Goal: Complete application form

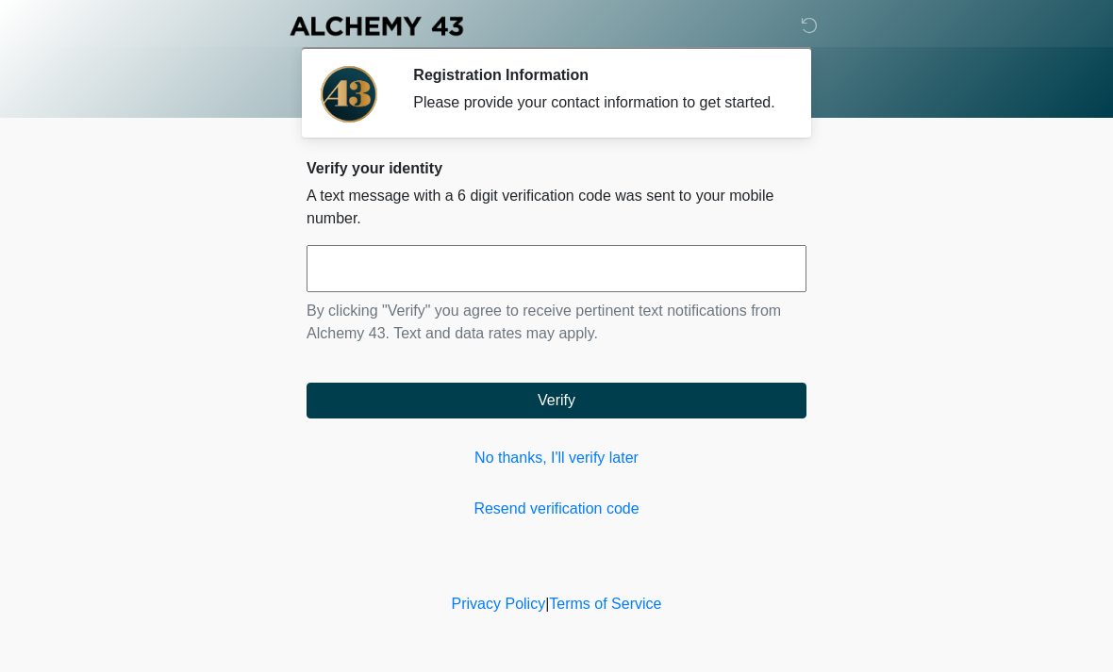
click at [606, 269] on input "text" at bounding box center [557, 268] width 500 height 47
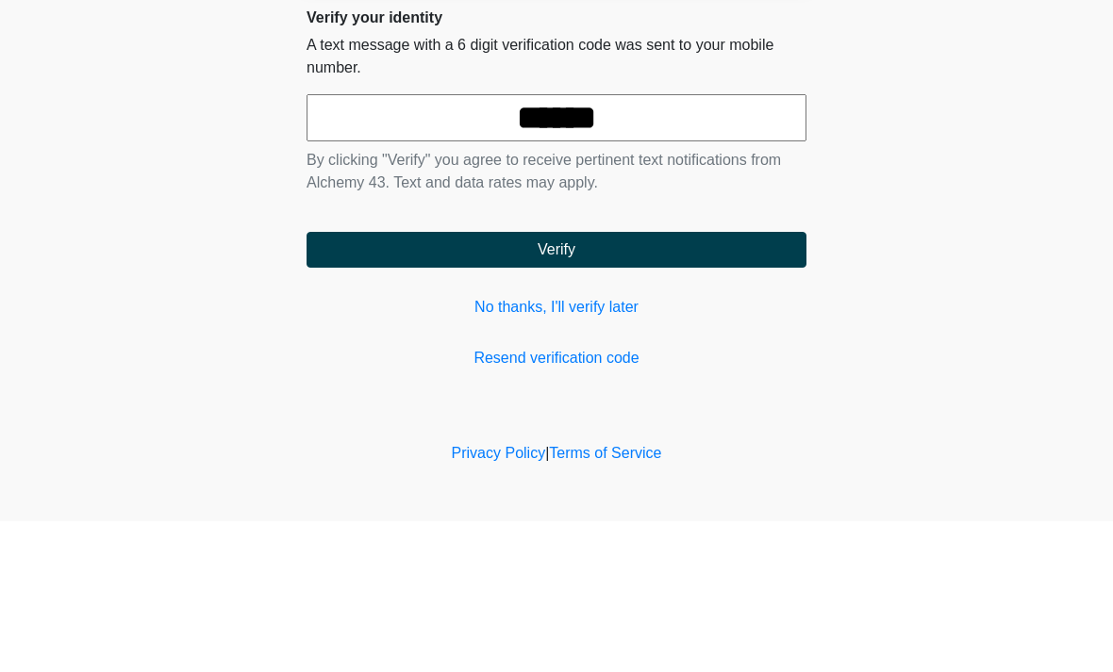
type input "******"
click at [639, 383] on button "Verify" at bounding box center [557, 401] width 500 height 36
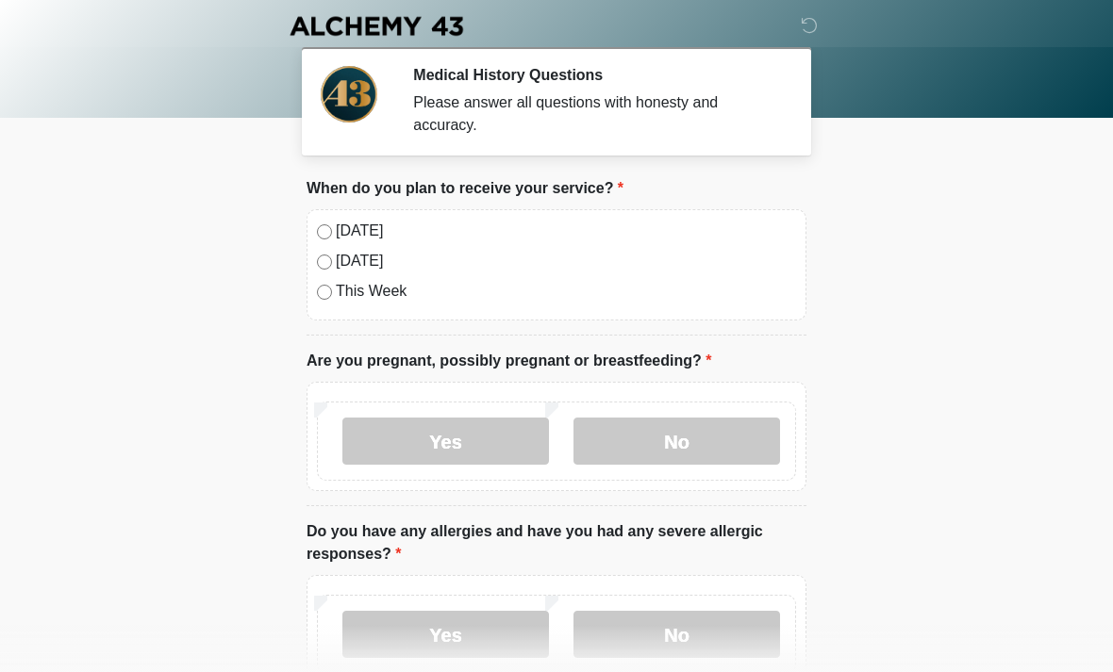
click at [695, 440] on label "No" at bounding box center [676, 441] width 207 height 47
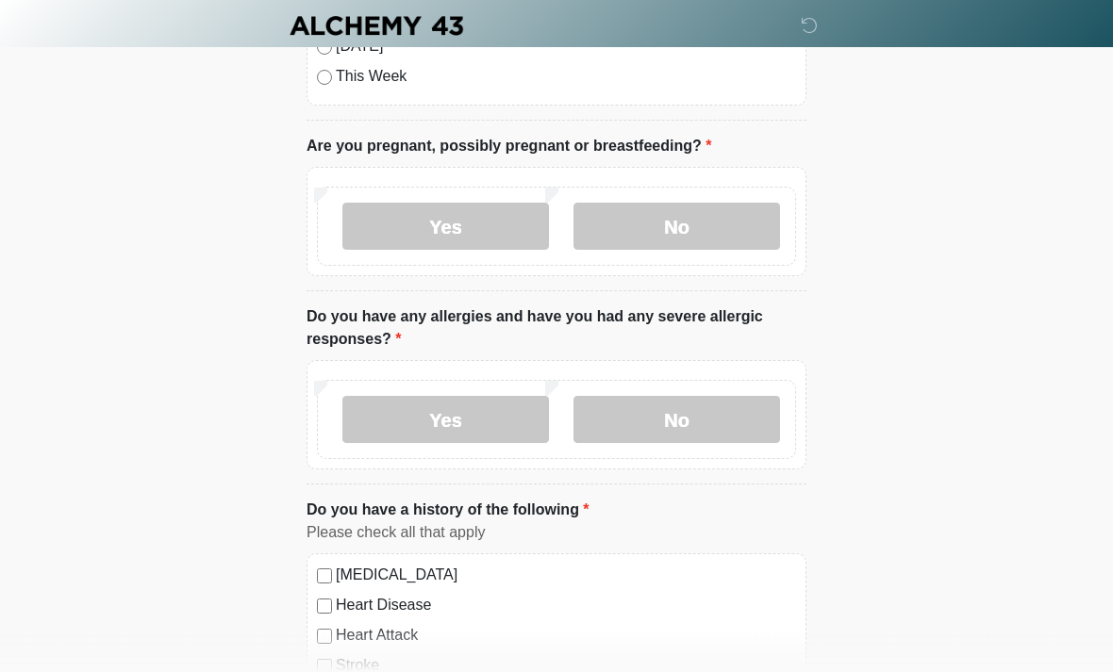
scroll to position [212, 0]
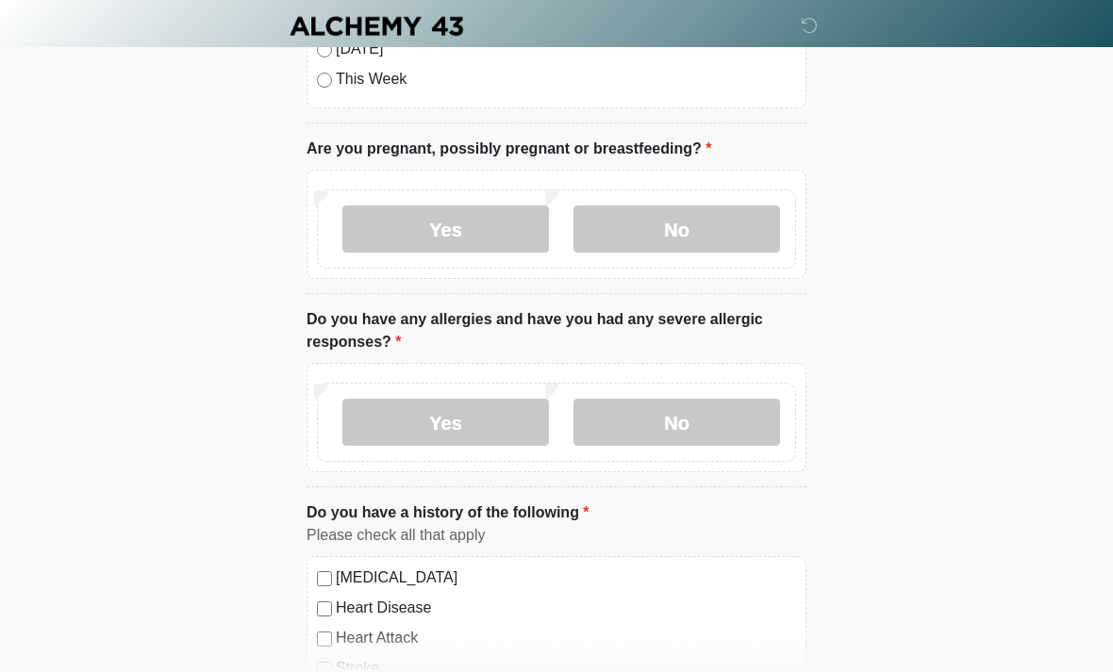
click at [708, 422] on label "No" at bounding box center [676, 422] width 207 height 47
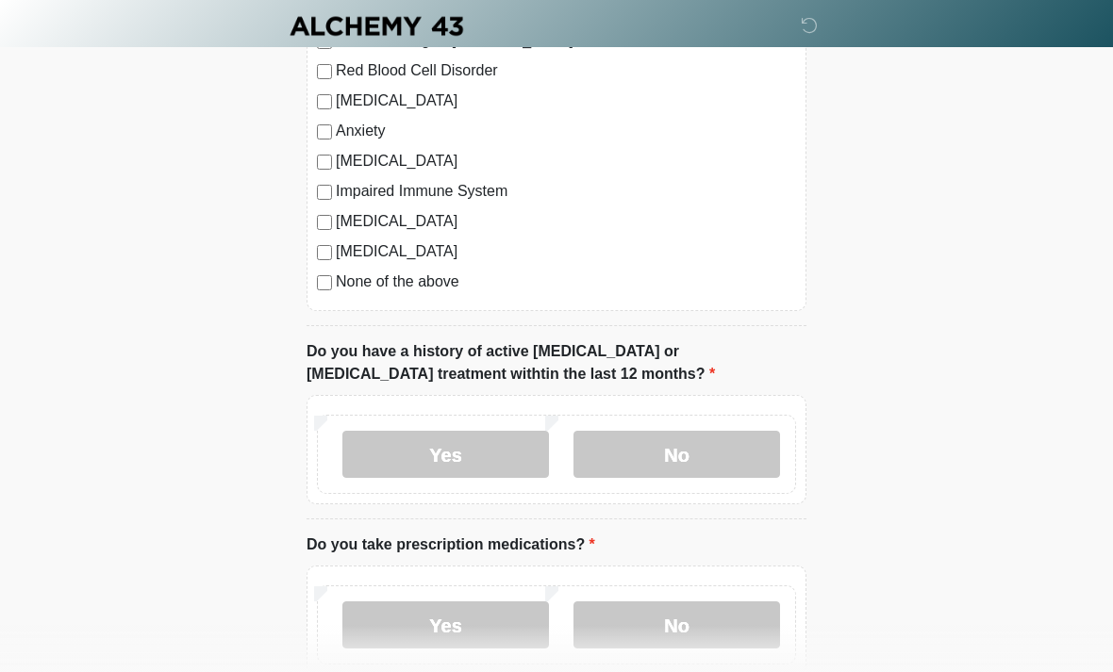
scroll to position [871, 0]
click at [706, 453] on label "No" at bounding box center [676, 454] width 207 height 47
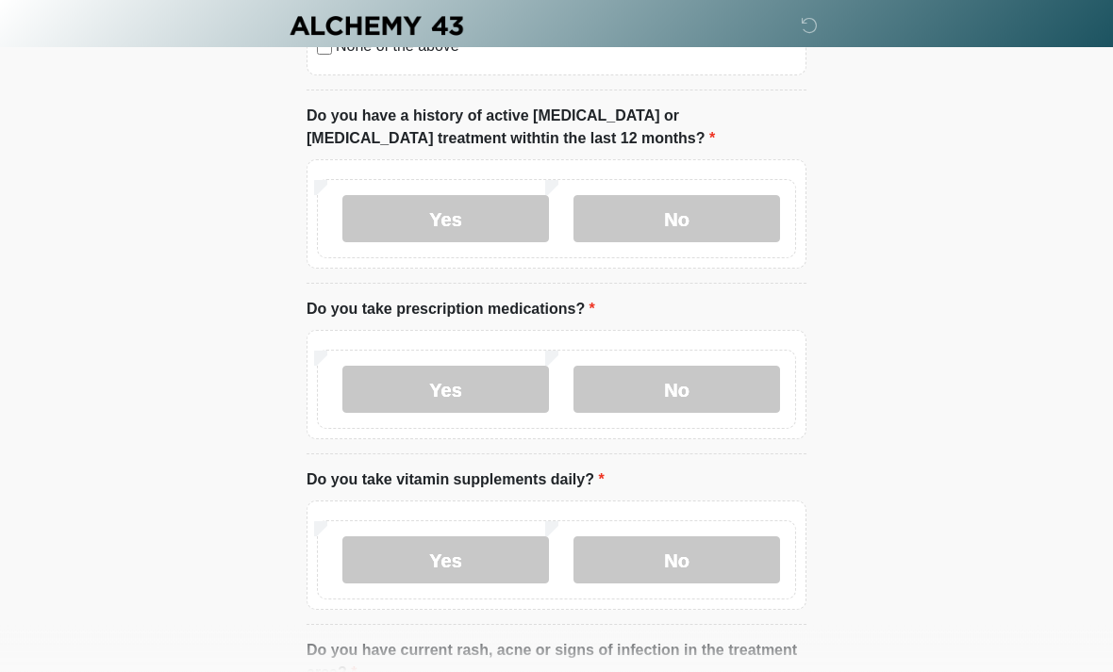
scroll to position [1104, 0]
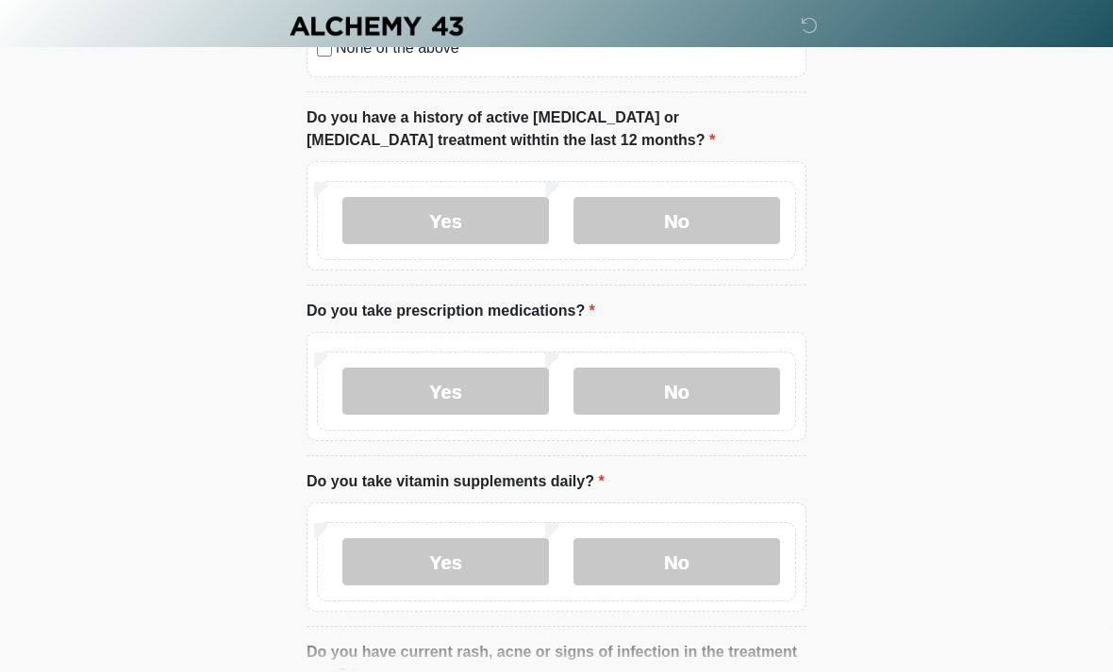
click at [438, 384] on label "Yes" at bounding box center [445, 391] width 207 height 47
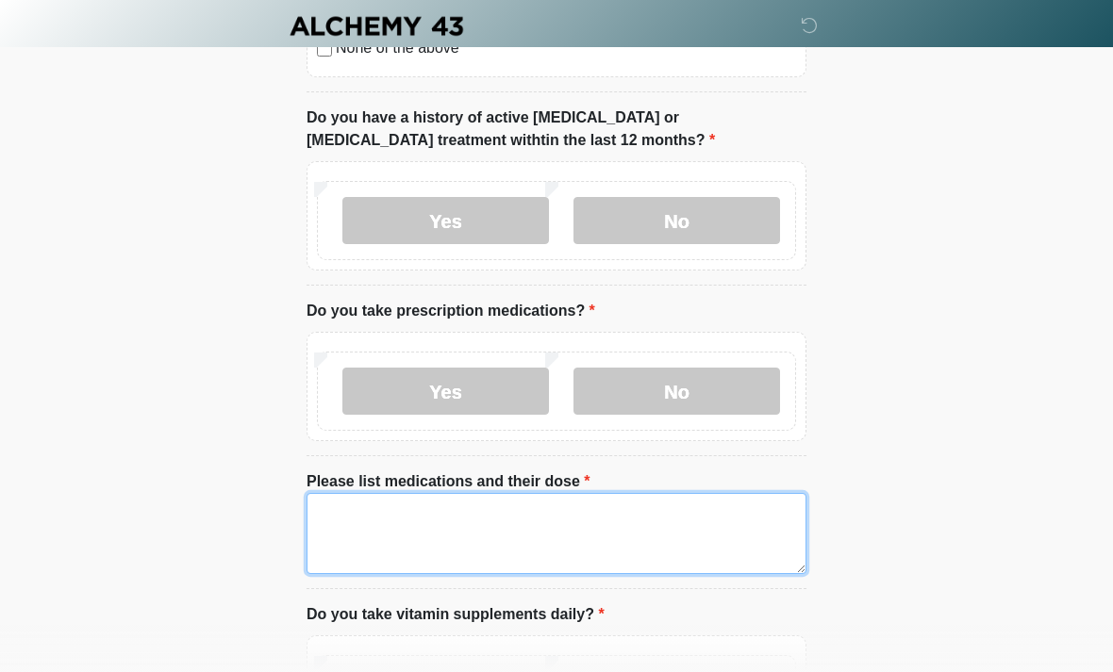
click at [524, 525] on textarea "Please list medications and their dose" at bounding box center [557, 533] width 500 height 81
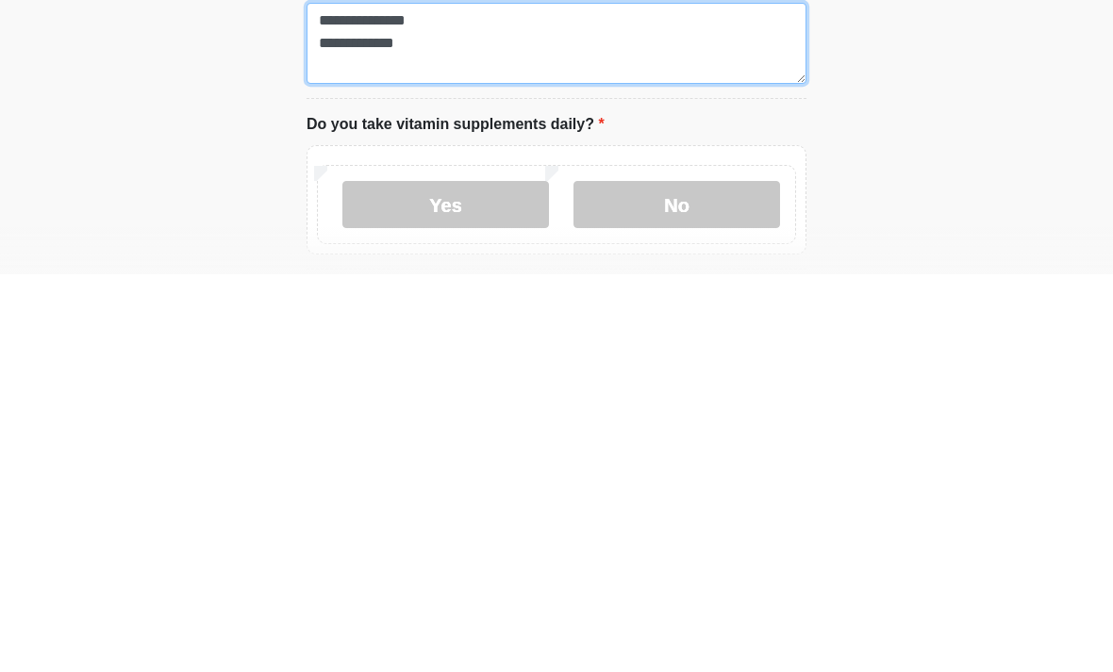
type textarea "**********"
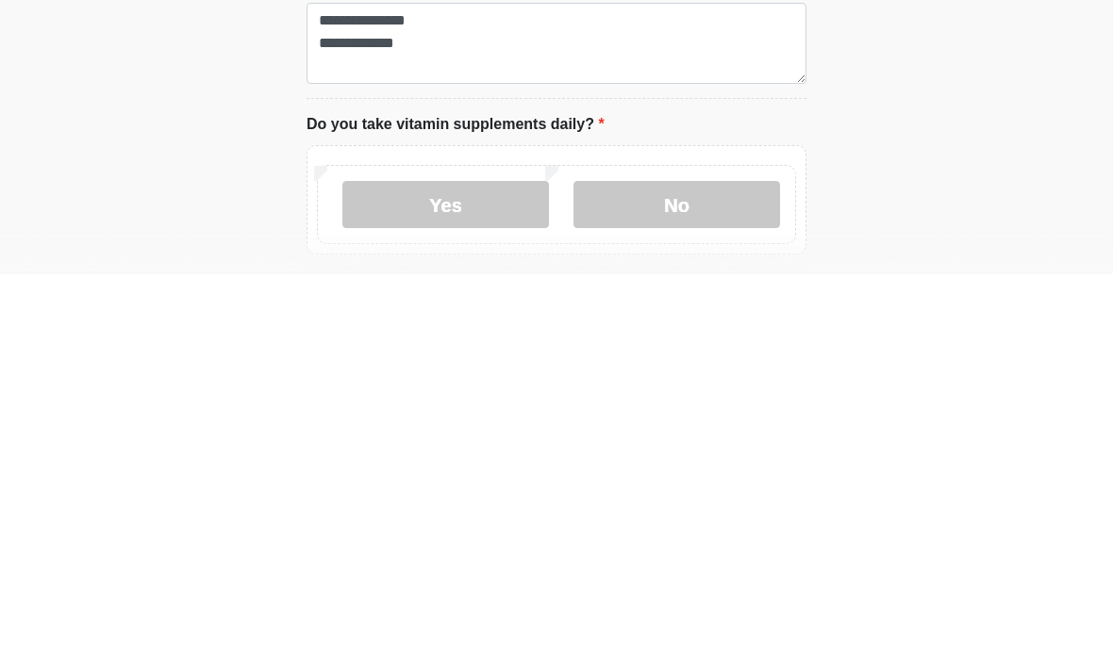
click at [694, 579] on label "No" at bounding box center [676, 602] width 207 height 47
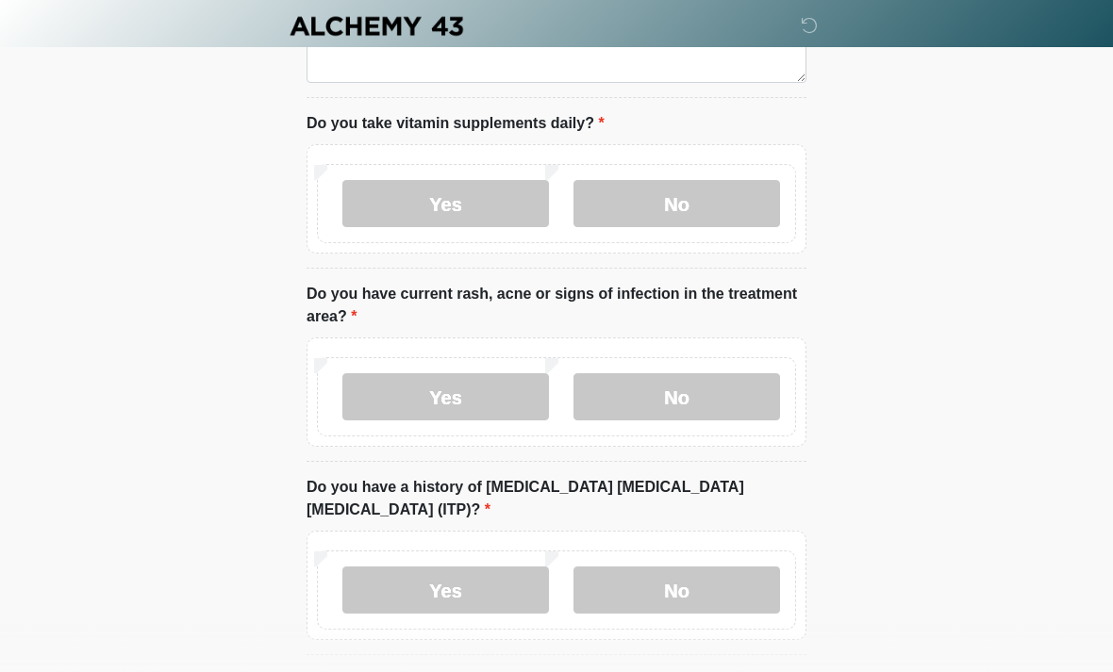
click at [709, 395] on label "No" at bounding box center [676, 396] width 207 height 47
click at [709, 567] on label "No" at bounding box center [676, 590] width 207 height 47
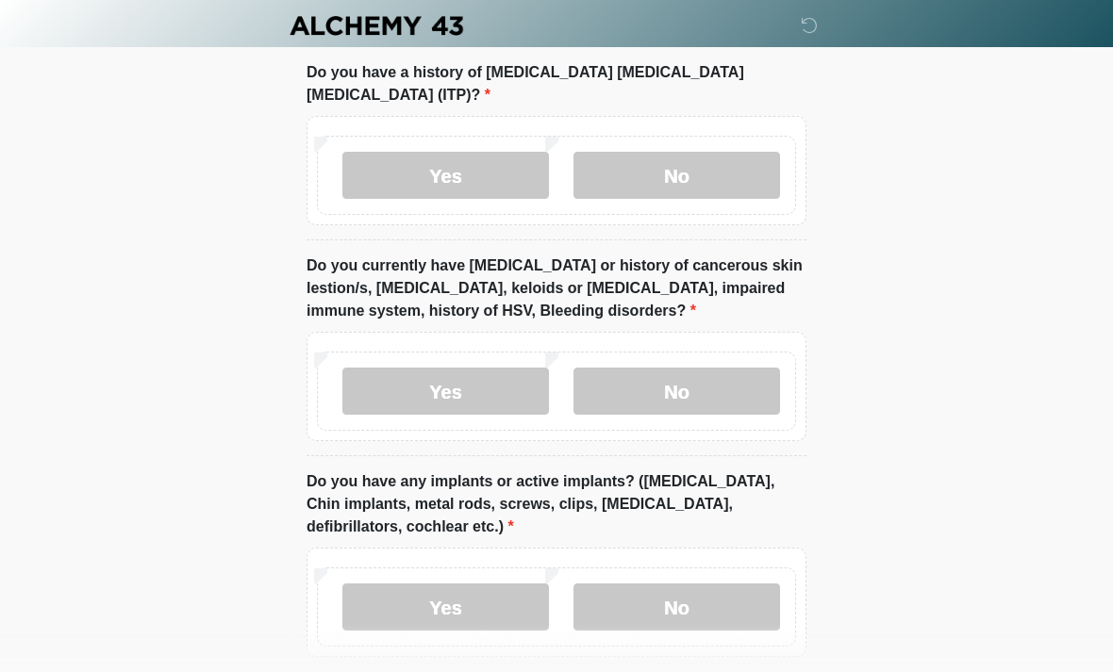
scroll to position [2012, 0]
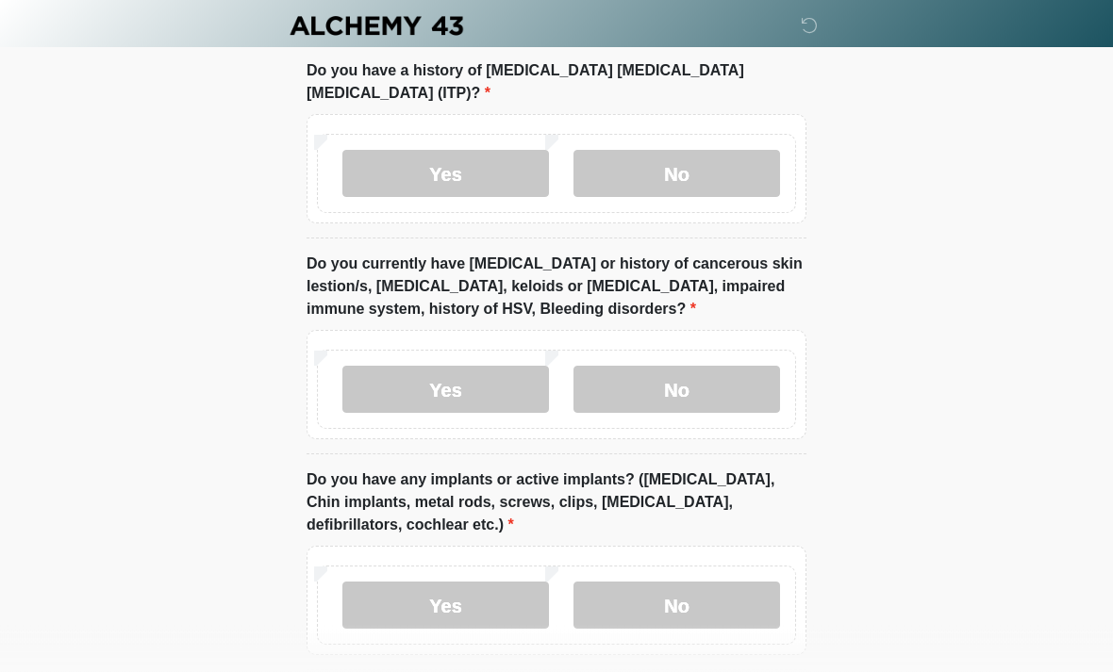
click at [748, 367] on label "No" at bounding box center [676, 390] width 207 height 47
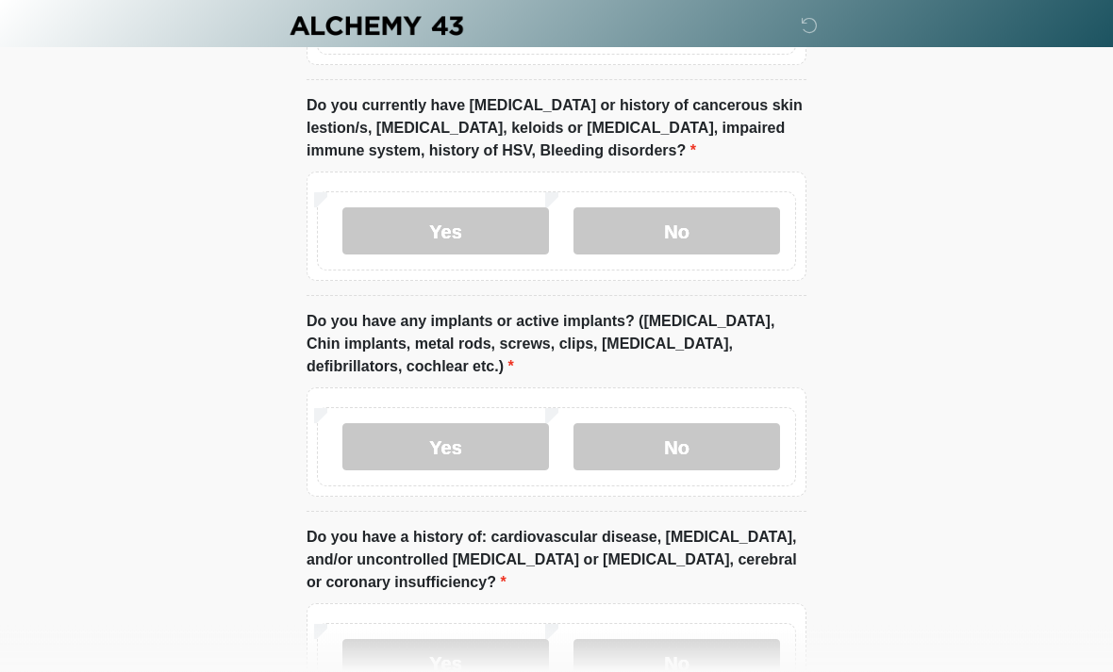
scroll to position [2209, 0]
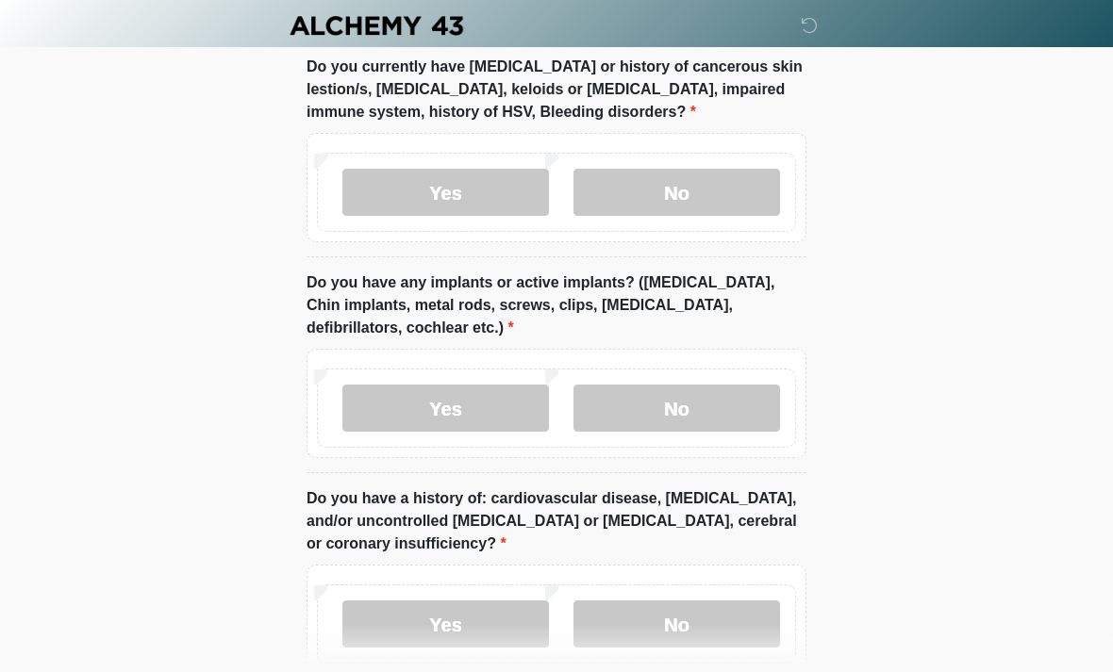
click at [701, 386] on label "No" at bounding box center [676, 409] width 207 height 47
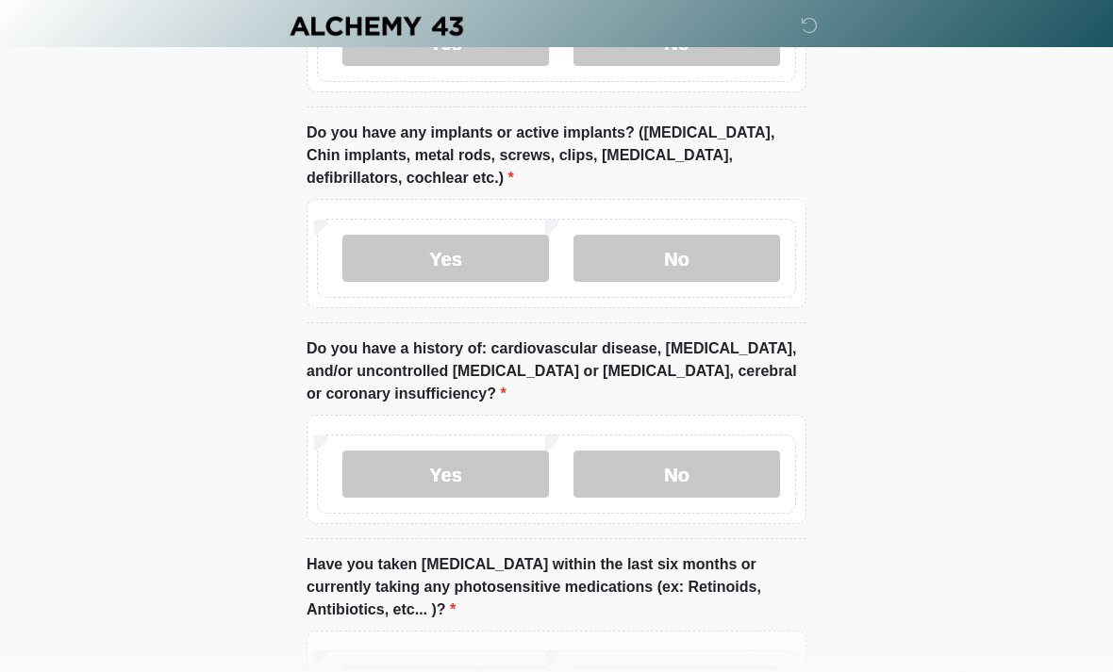
scroll to position [2409, 0]
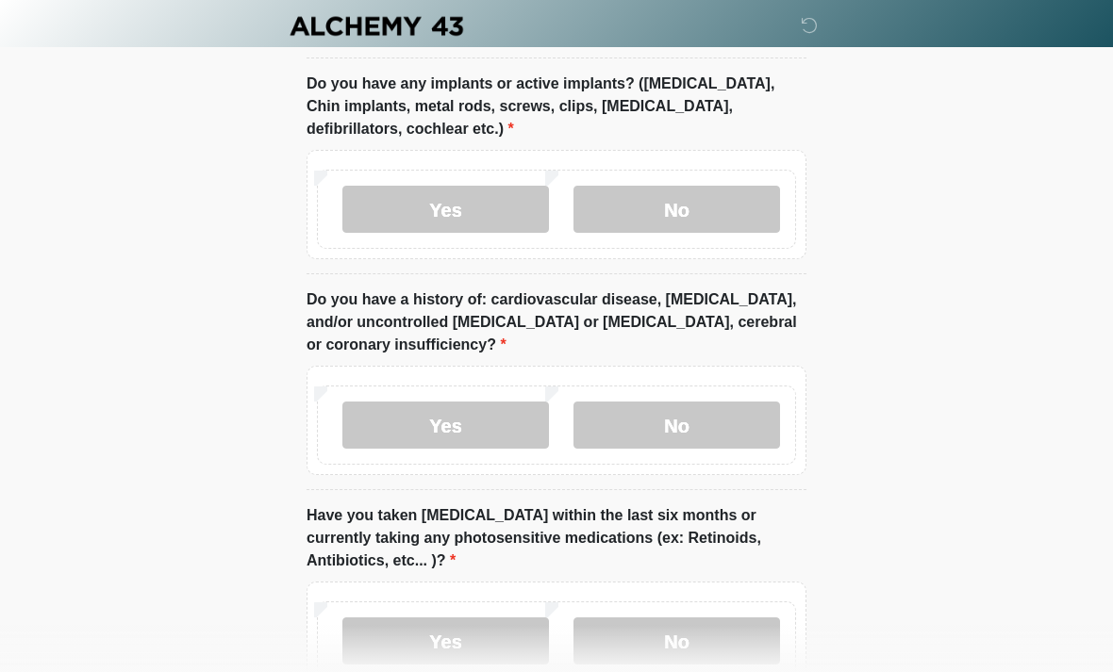
click at [471, 186] on label "Yes" at bounding box center [445, 209] width 207 height 47
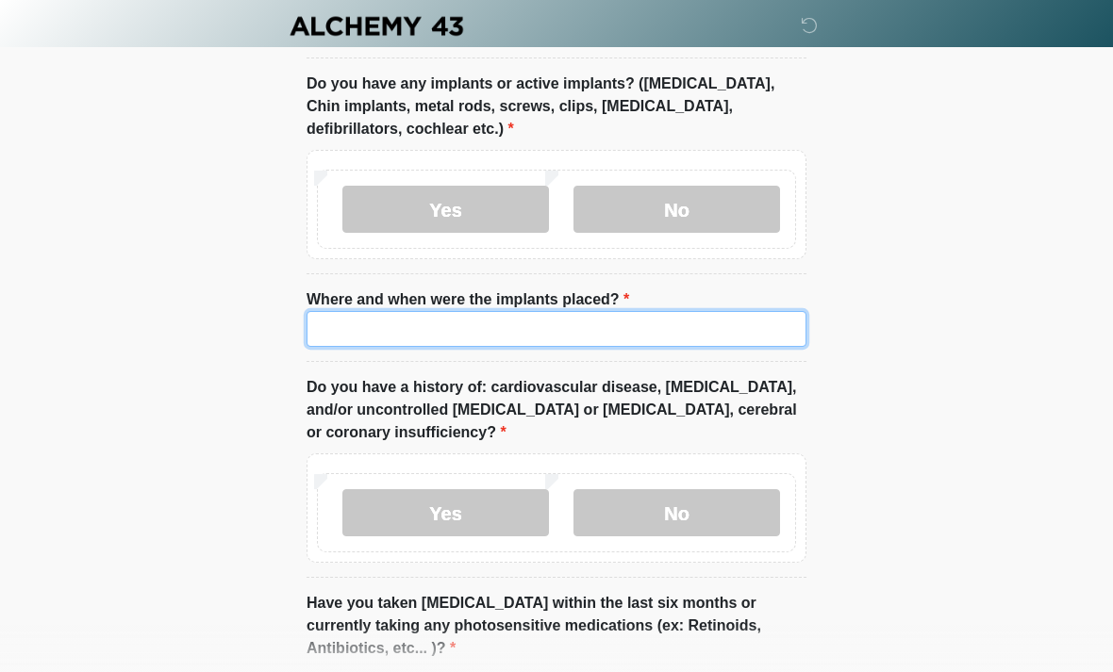
click at [596, 311] on input "Where and when were the implants placed?" at bounding box center [557, 329] width 500 height 36
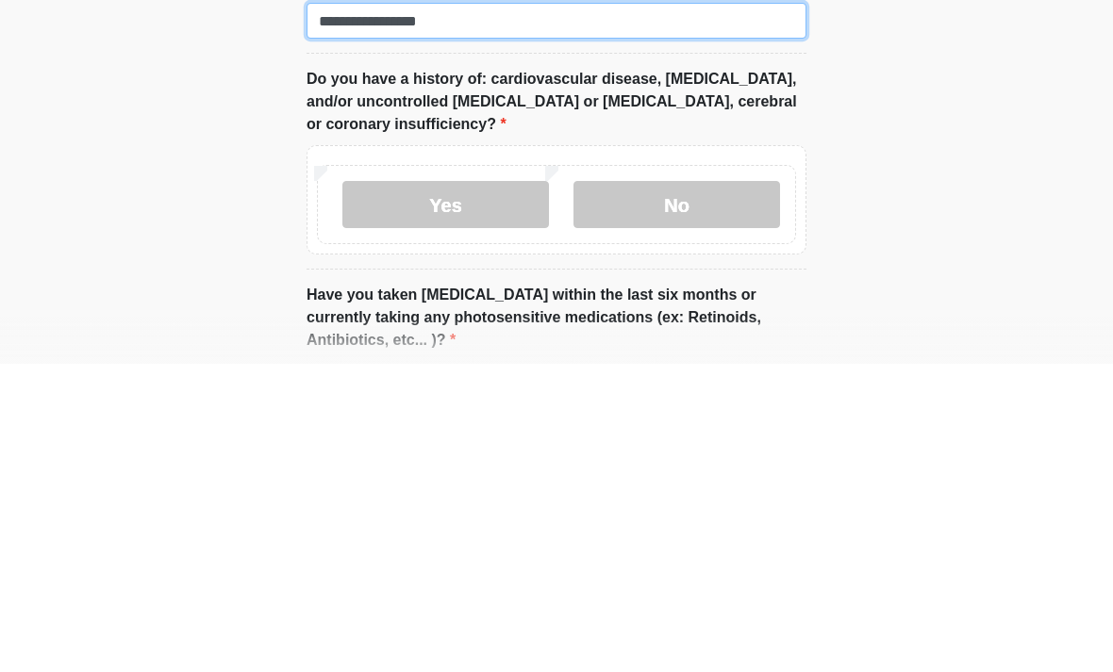
type input "**********"
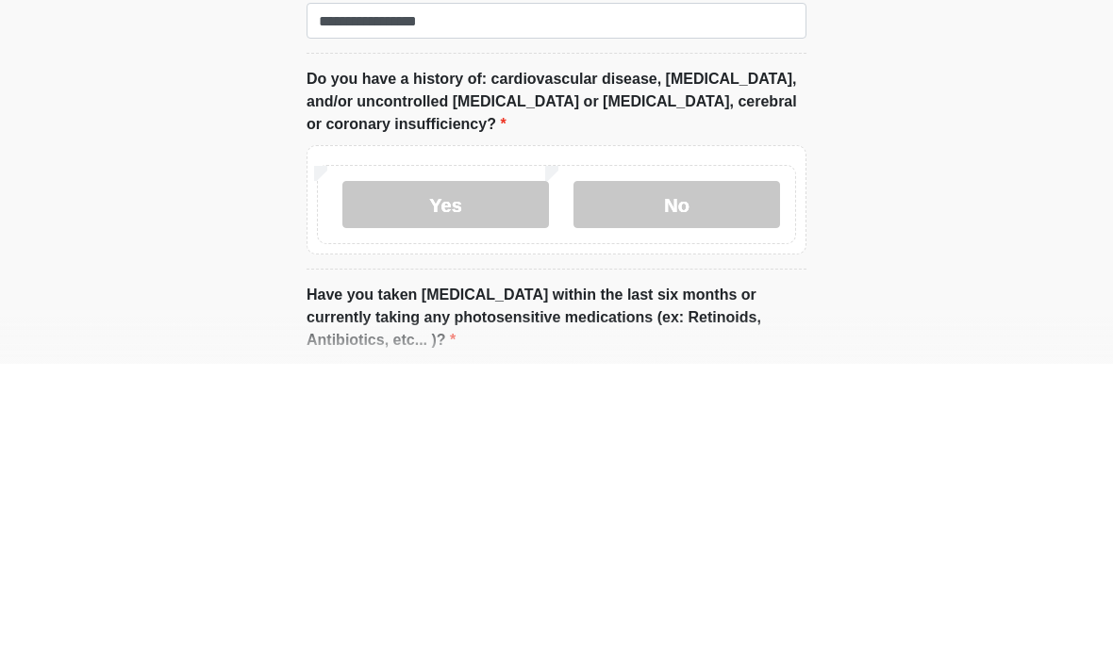
click at [715, 489] on label "No" at bounding box center [676, 512] width 207 height 47
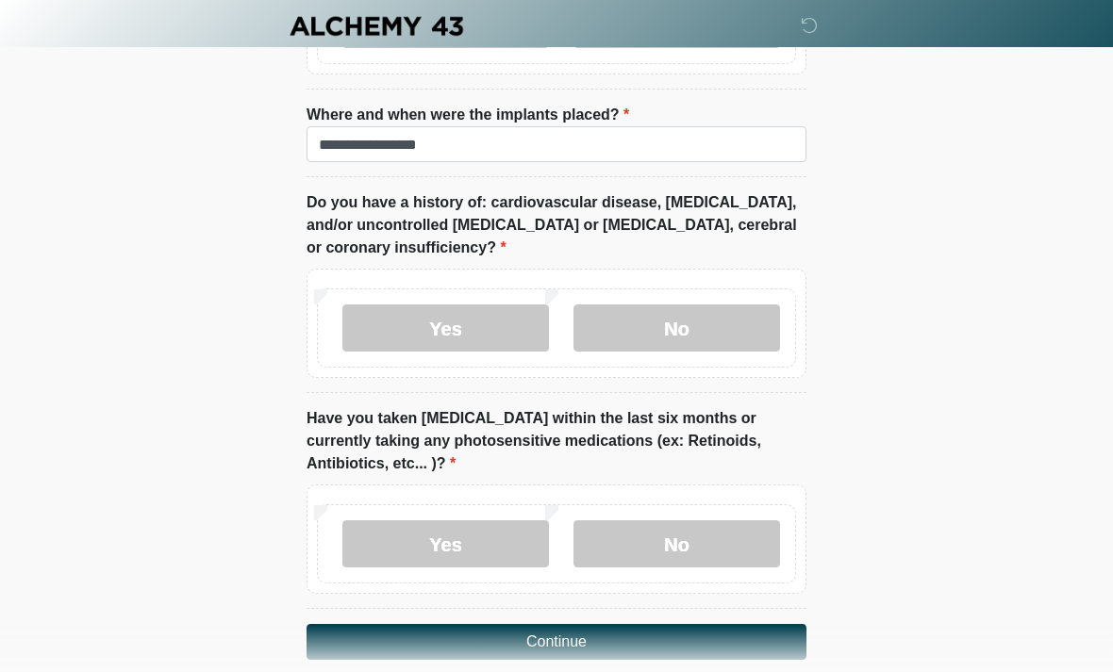
click at [706, 521] on label "No" at bounding box center [676, 544] width 207 height 47
click at [708, 624] on button "Continue" at bounding box center [557, 642] width 500 height 36
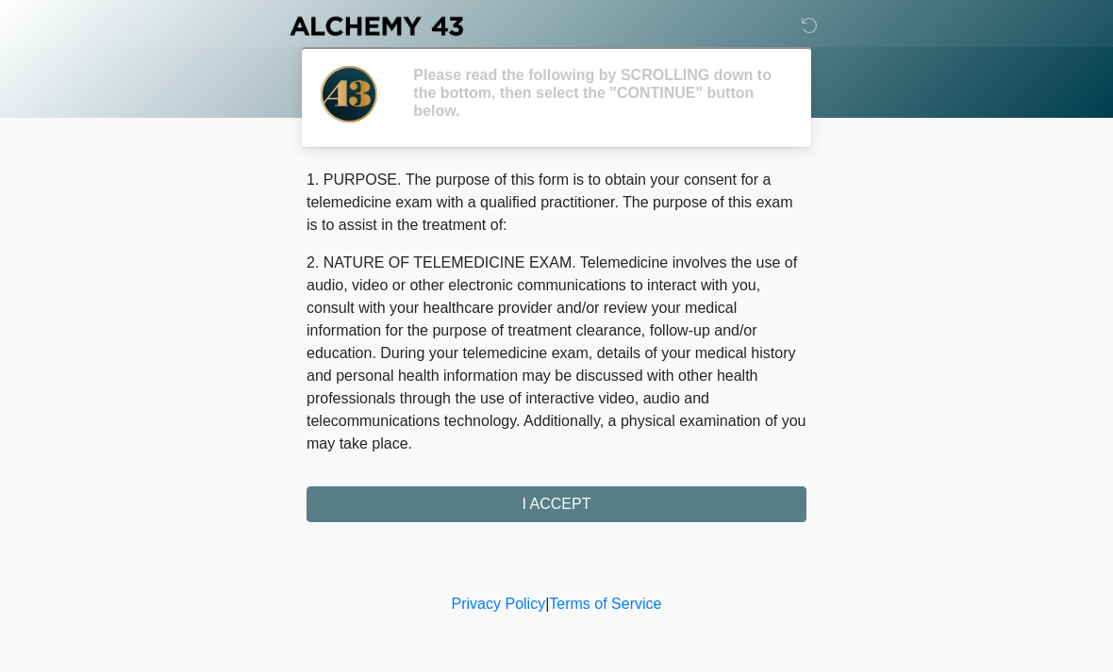
scroll to position [0, 0]
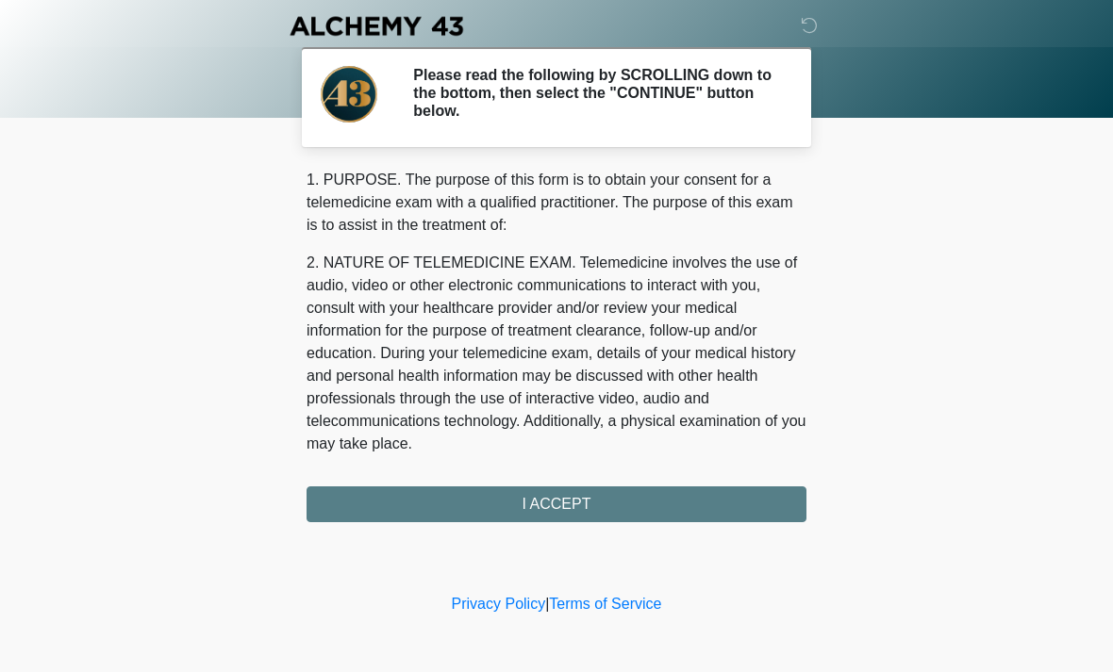
click at [639, 505] on div "1. PURPOSE. The purpose of this form is to obtain your consent for a telemedici…" at bounding box center [557, 346] width 500 height 354
click at [616, 506] on div "1. PURPOSE. The purpose of this form is to obtain your consent for a telemedici…" at bounding box center [557, 346] width 500 height 354
click at [613, 499] on div "1. PURPOSE. The purpose of this form is to obtain your consent for a telemedici…" at bounding box center [557, 346] width 500 height 354
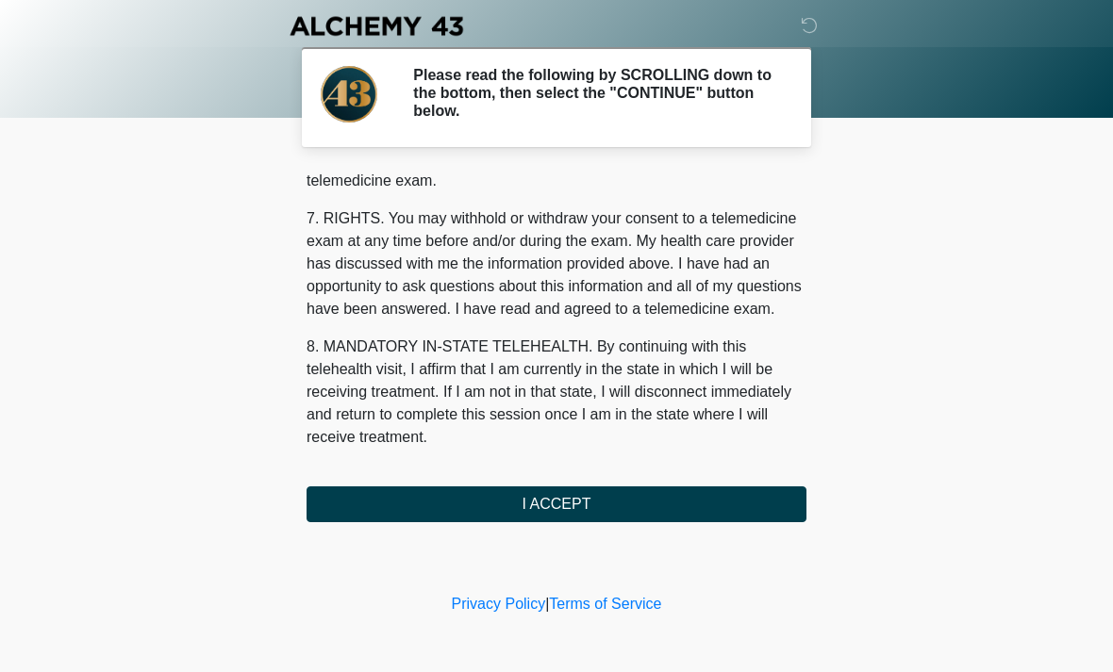
scroll to position [799, 0]
click at [612, 502] on button "I ACCEPT" at bounding box center [557, 505] width 500 height 36
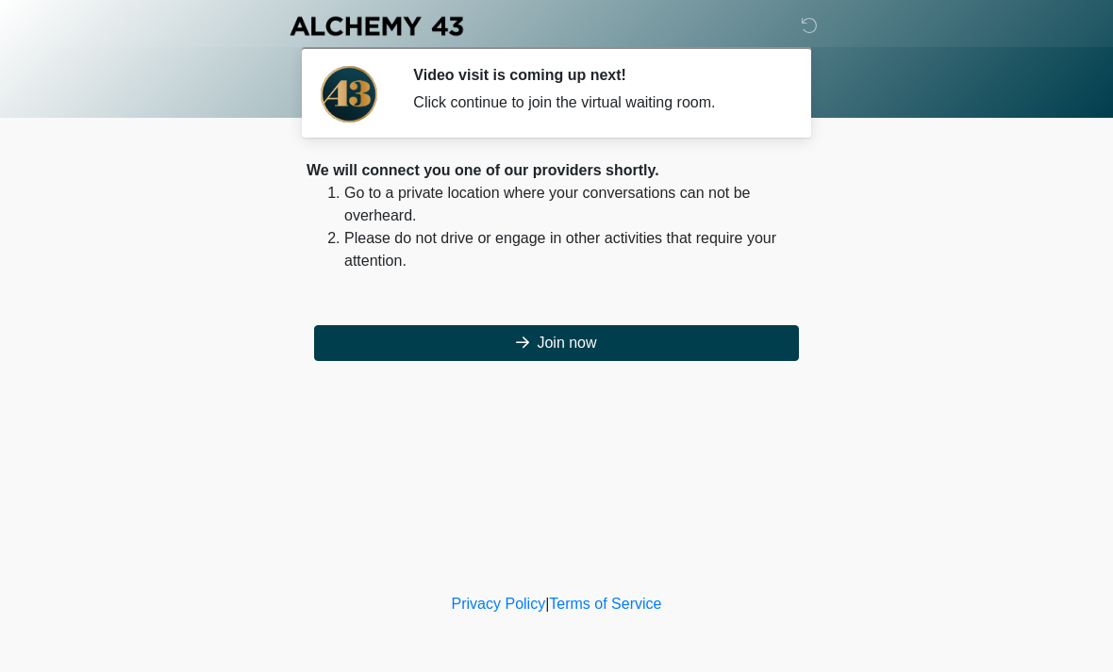
click at [648, 342] on button "Join now" at bounding box center [556, 343] width 485 height 36
